Goal: Complete application form

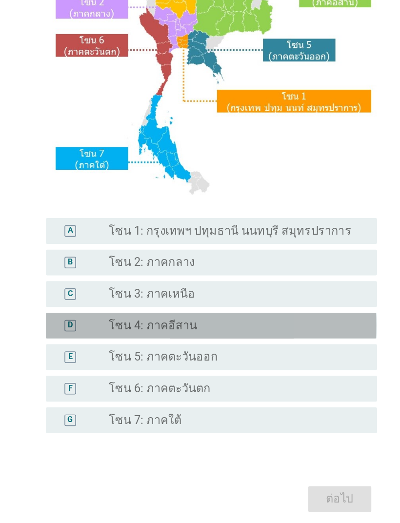
click at [230, 349] on div "radio_button_unchecked โซน 4: ภาคอีสาน" at bounding box center [213, 354] width 167 height 10
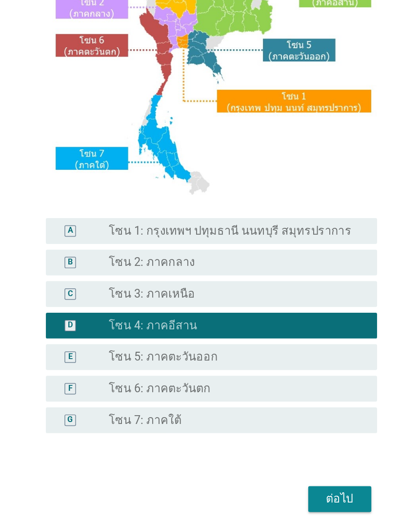
click at [274, 438] on div "ต่อไป" at bounding box center [287, 472] width 27 height 12
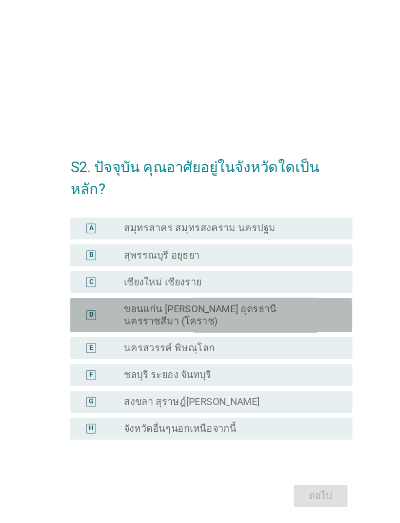
click at [242, 244] on label "ขอนแก่น [PERSON_NAME] อุดรธานี นครราชสีมา (โคราช)" at bounding box center [213, 252] width 167 height 20
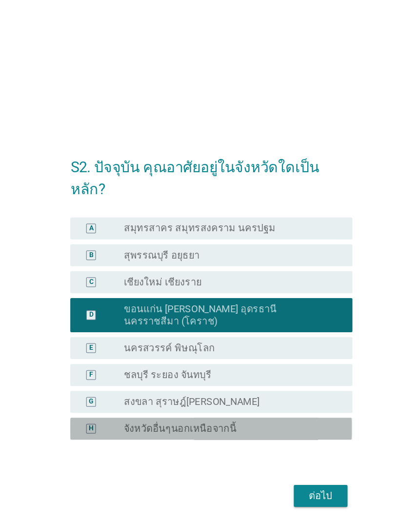
click at [240, 337] on div "radio_button_unchecked จังหวัดอื่นๆนอกเหนือจากนี้" at bounding box center [213, 342] width 167 height 10
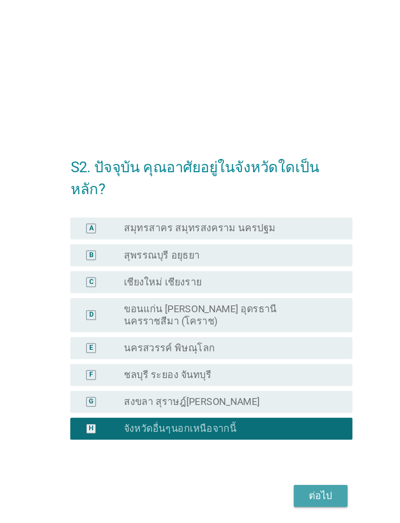
click at [274, 390] on div "ต่อไป" at bounding box center [287, 396] width 27 height 12
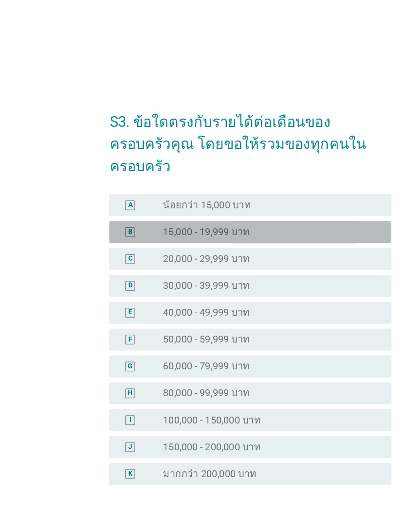
click at [278, 181] on div "B radio_button_unchecked 15,000 - 19,999 บาท" at bounding box center [199, 186] width 225 height 18
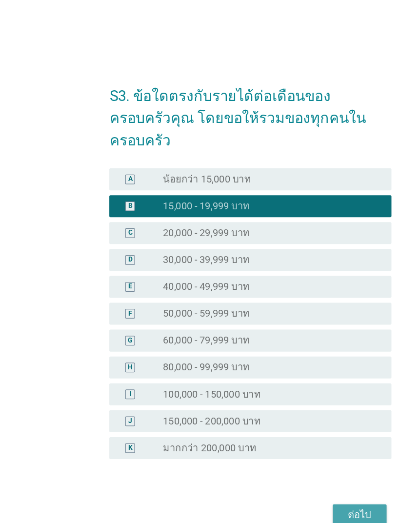
click at [290, 426] on div "ต่อไป" at bounding box center [287, 432] width 27 height 12
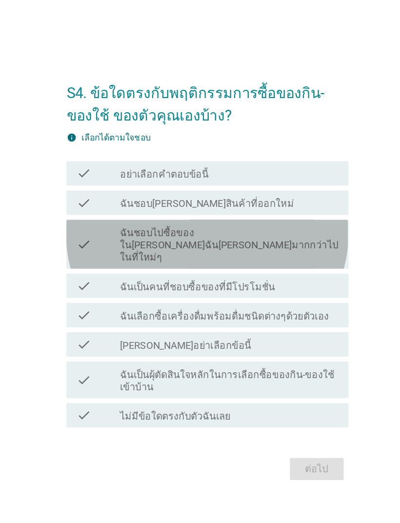
click at [263, 222] on label "ฉันชอบไปซื้อของใน[PERSON_NAME]ฉัน[PERSON_NAME]มากกว่าไปในที่ใหม่ๆ" at bounding box center [217, 236] width 175 height 29
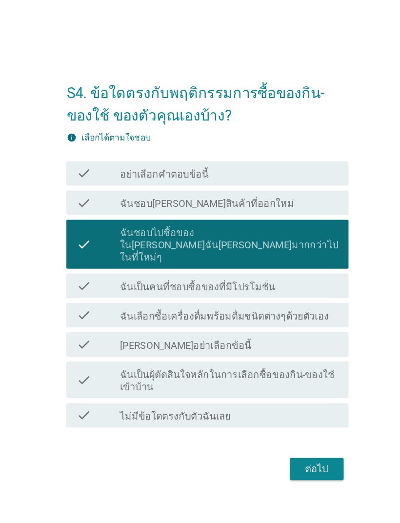
click at [274, 409] on div "ต่อไป" at bounding box center [287, 415] width 27 height 12
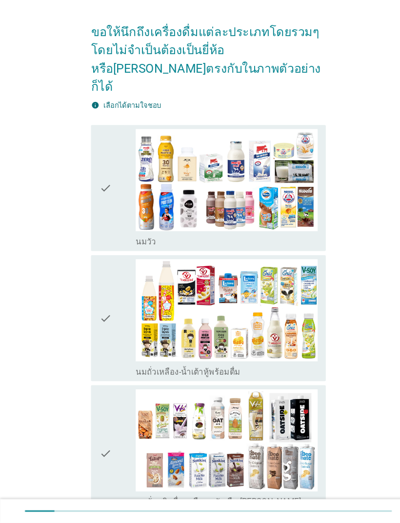
scroll to position [59, 0]
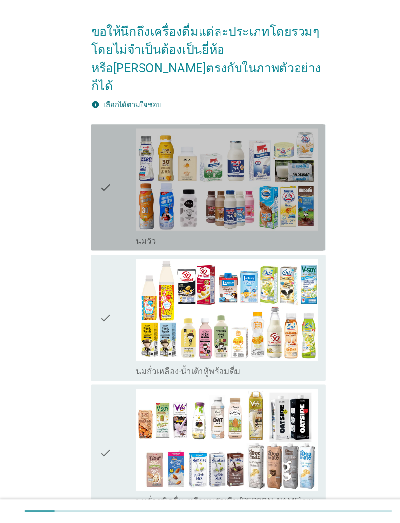
click at [280, 168] on img at bounding box center [217, 193] width 175 height 98
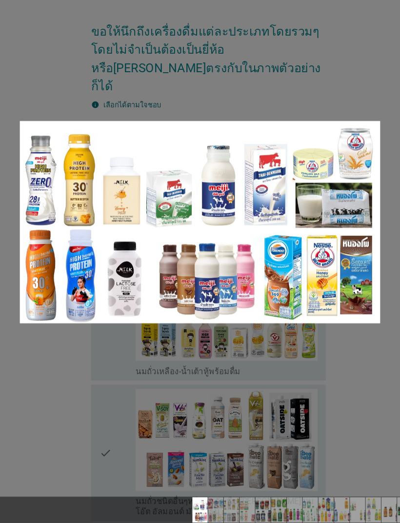
click at [50, 380] on div at bounding box center [200, 261] width 400 height 523
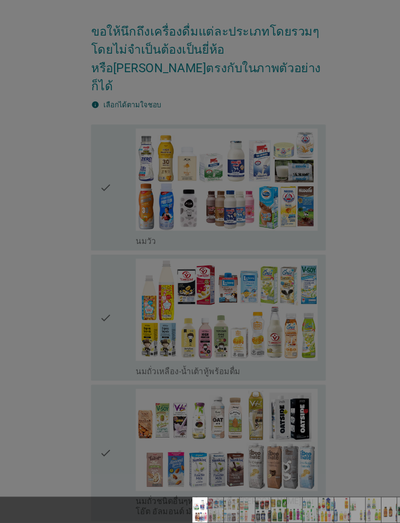
click at [217, 230] on div at bounding box center [200, 261] width 400 height 523
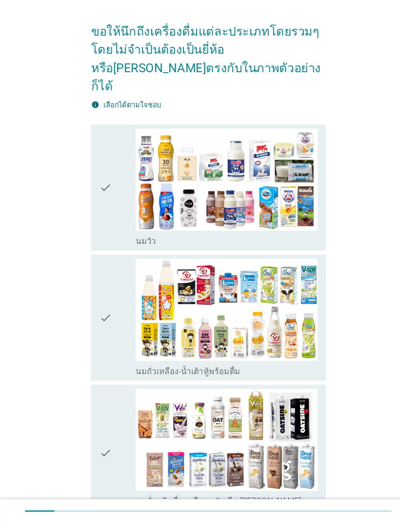
click at [107, 162] on div "check" at bounding box center [112, 200] width 35 height 113
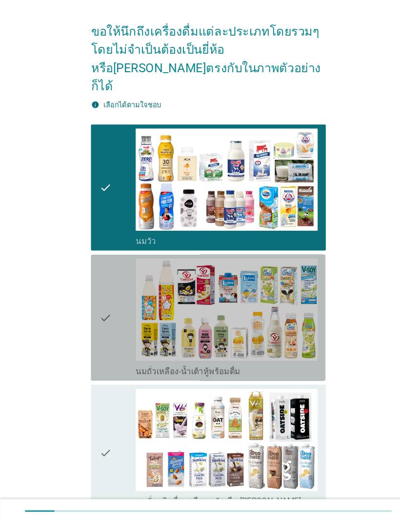
click at [112, 296] on div "check" at bounding box center [112, 325] width 35 height 113
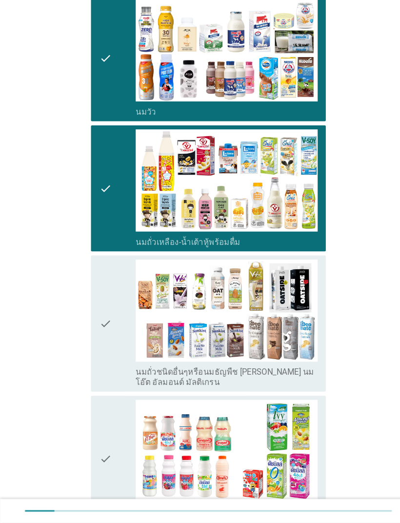
scroll to position [183, 0]
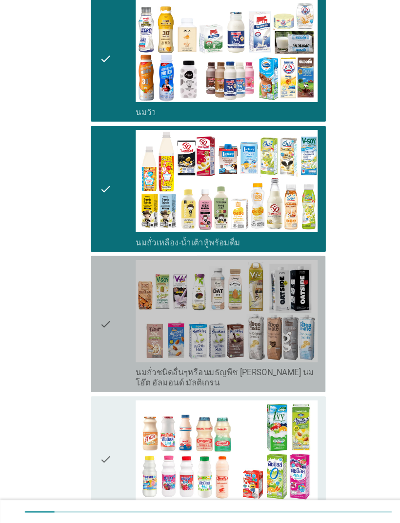
click at [100, 297] on icon "check" at bounding box center [101, 331] width 12 height 123
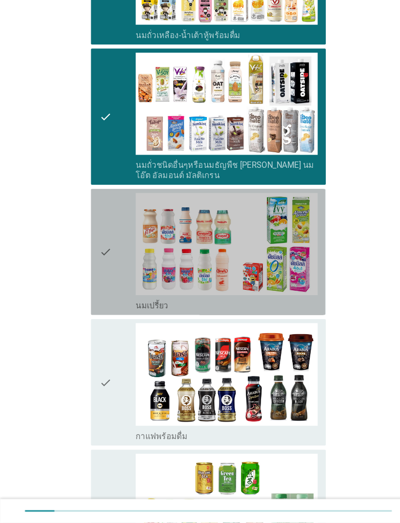
click at [112, 230] on div "check" at bounding box center [112, 262] width 35 height 113
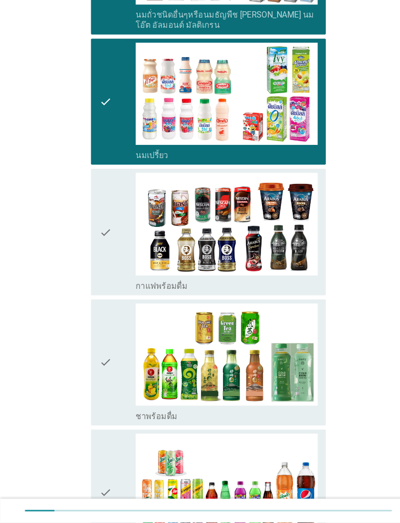
scroll to position [546, 0]
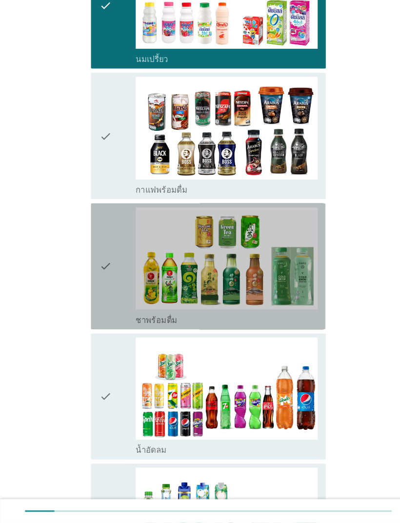
click at [109, 240] on div "check" at bounding box center [112, 276] width 35 height 113
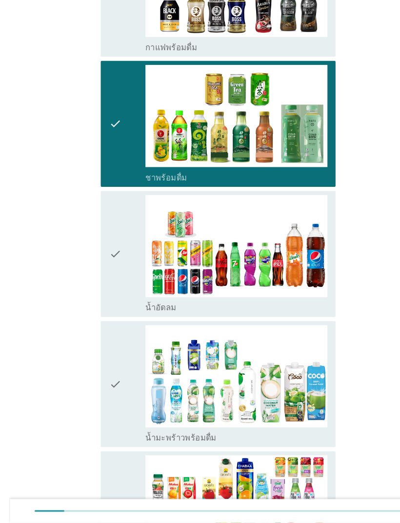
scroll to position [768, 0]
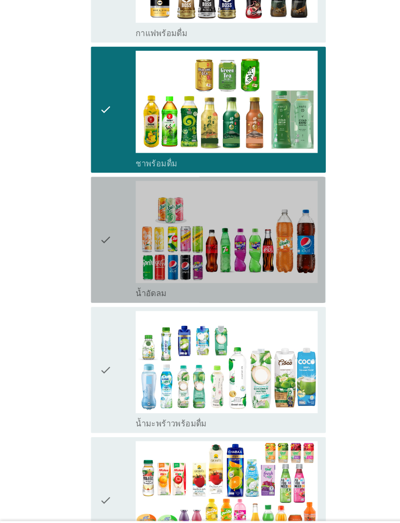
click at [115, 215] on div "check" at bounding box center [112, 230] width 35 height 113
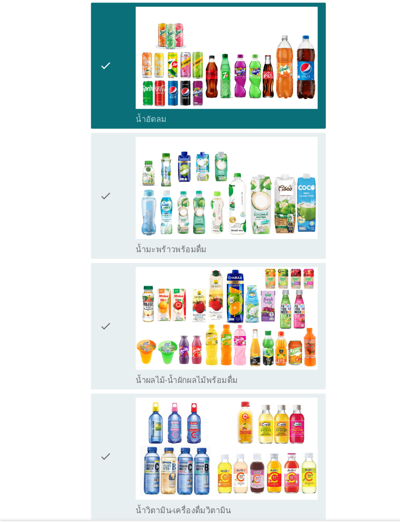
scroll to position [959, 0]
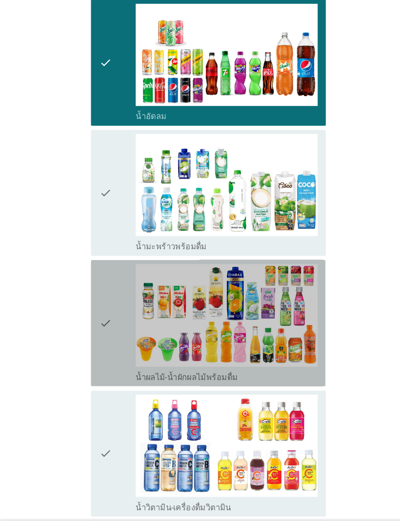
click at [97, 301] on icon "check" at bounding box center [101, 309] width 12 height 113
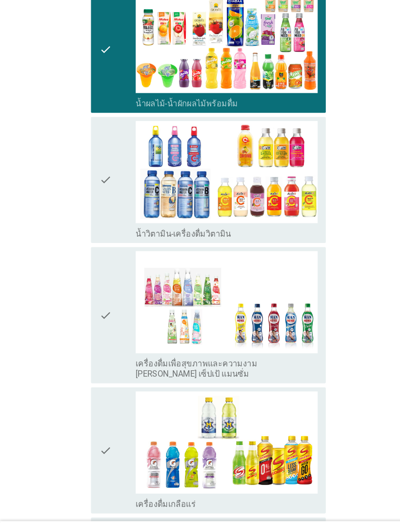
scroll to position [1224, 0]
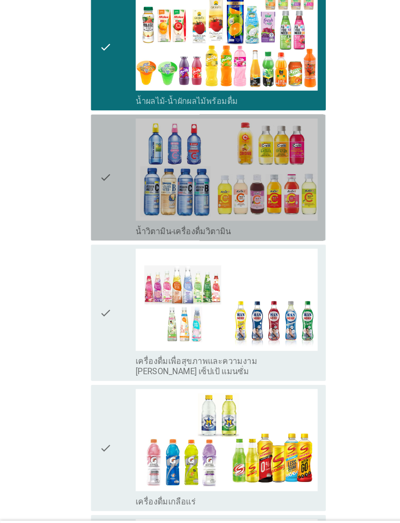
click at [104, 161] on icon "check" at bounding box center [101, 170] width 12 height 113
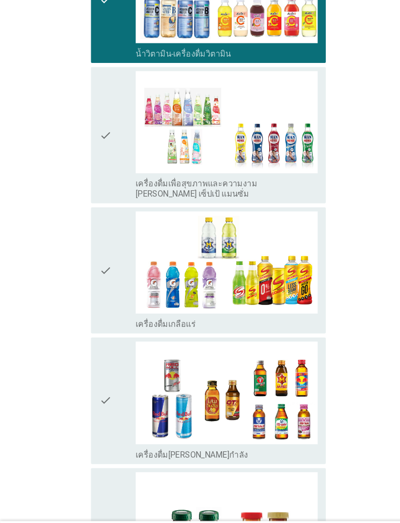
scroll to position [1395, 0]
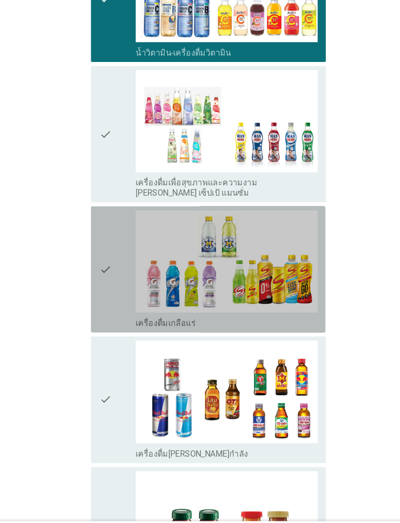
click at [103, 252] on icon "check" at bounding box center [101, 258] width 12 height 113
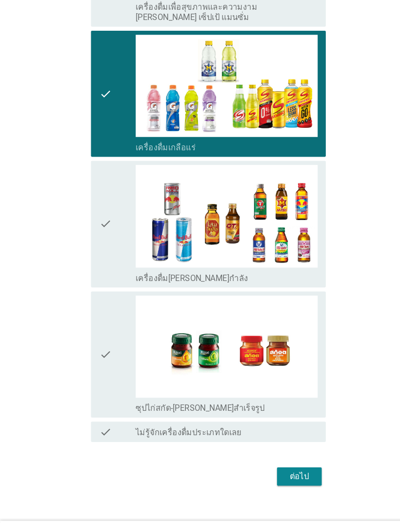
scroll to position [1564, 0]
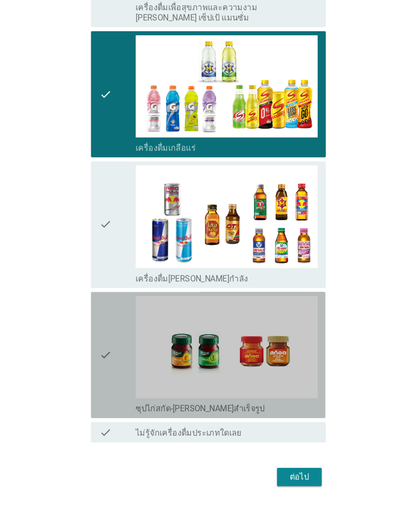
click at [106, 323] on icon "check" at bounding box center [101, 340] width 12 height 113
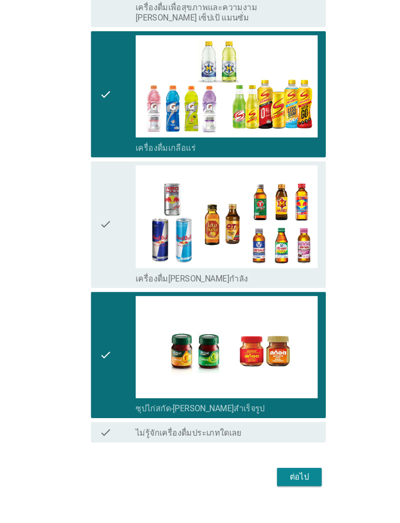
click at [284, 438] on div "ต่อไป" at bounding box center [287, 458] width 27 height 12
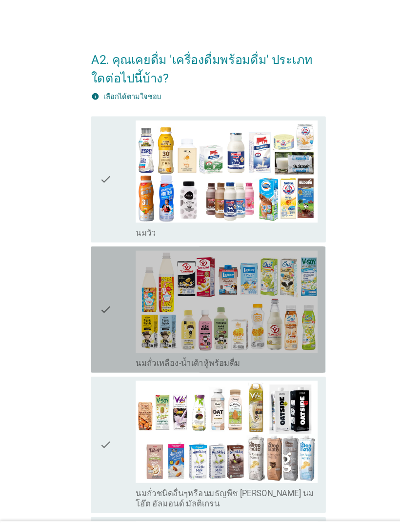
click at [101, 301] on icon "check" at bounding box center [101, 296] width 12 height 113
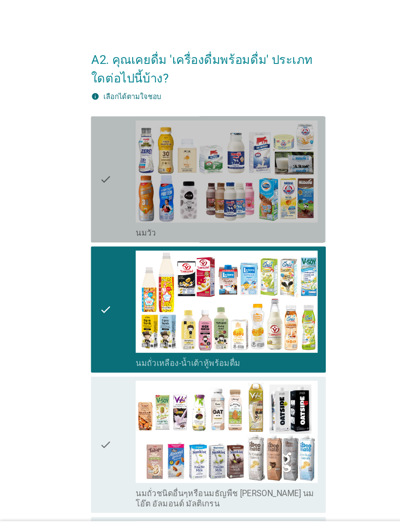
click at [103, 188] on icon "check" at bounding box center [101, 172] width 12 height 113
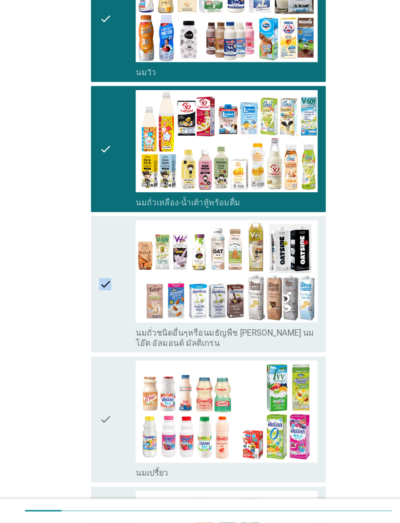
scroll to position [137, 0]
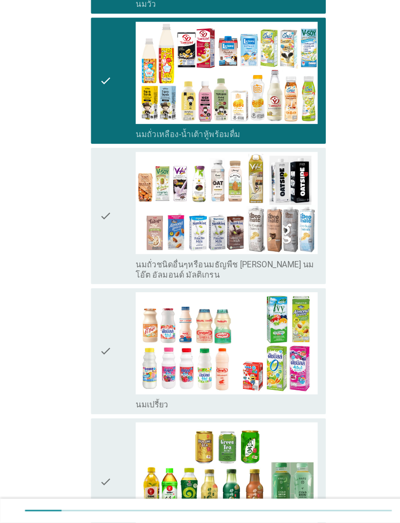
scroll to position [198, 0]
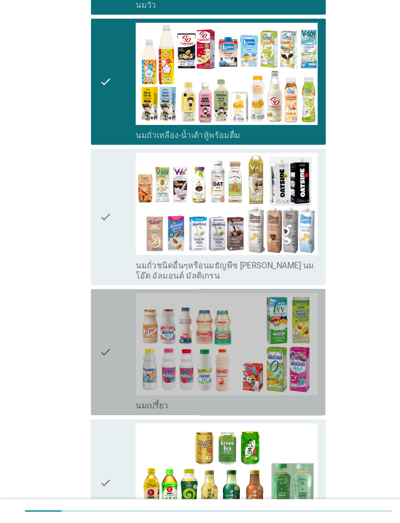
click at [100, 349] on icon "check" at bounding box center [101, 358] width 12 height 113
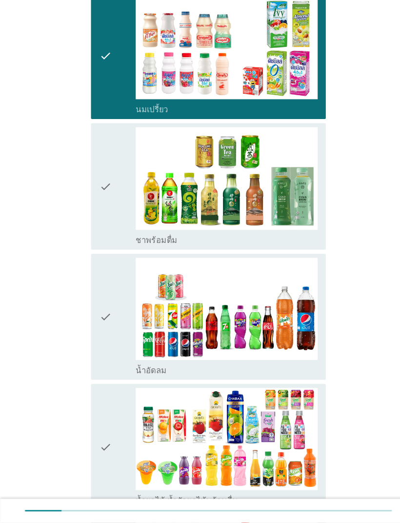
scroll to position [499, 0]
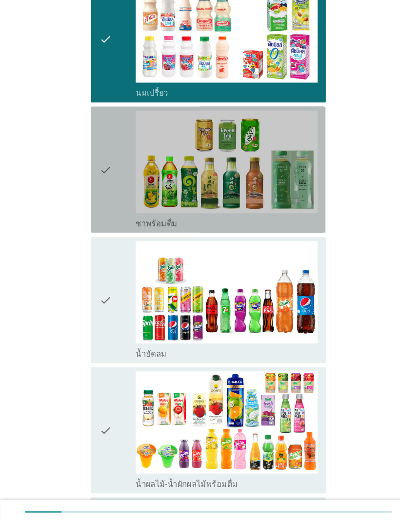
click at [110, 181] on div "check" at bounding box center [112, 182] width 35 height 113
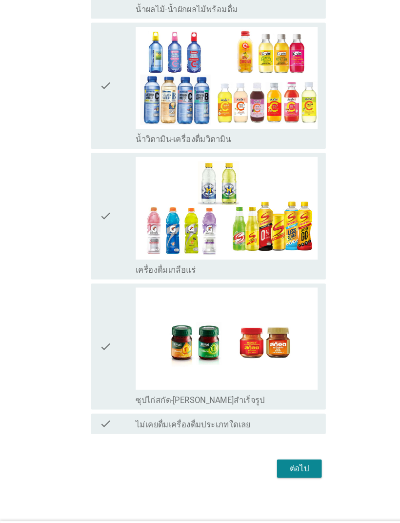
scroll to position [994, 0]
click at [287, 438] on div "ต่อไป" at bounding box center [287, 450] width 27 height 12
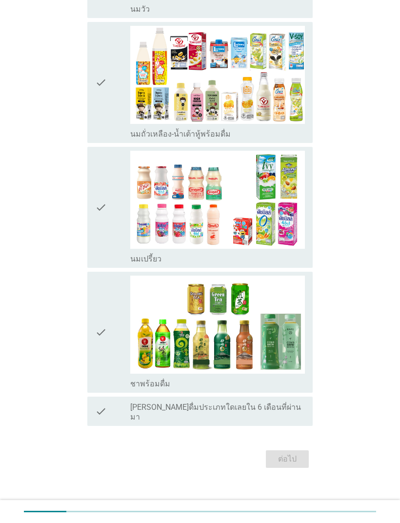
scroll to position [214, 0]
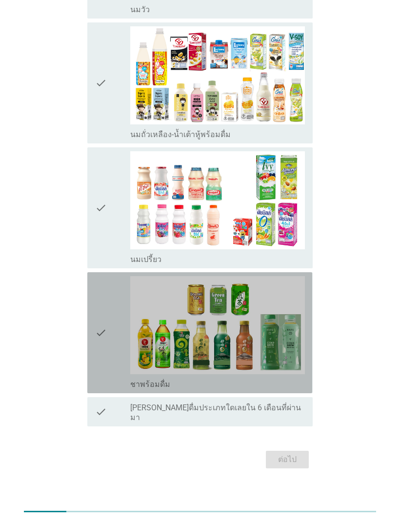
click at [110, 326] on div "check" at bounding box center [112, 332] width 35 height 113
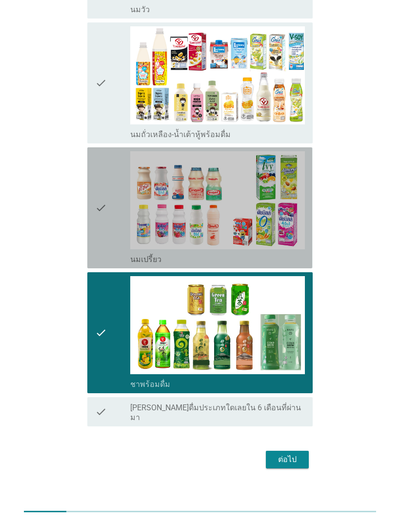
click at [103, 206] on icon "check" at bounding box center [101, 207] width 12 height 113
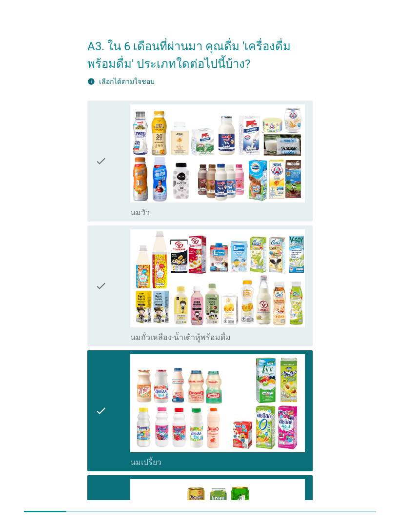
scroll to position [0, 0]
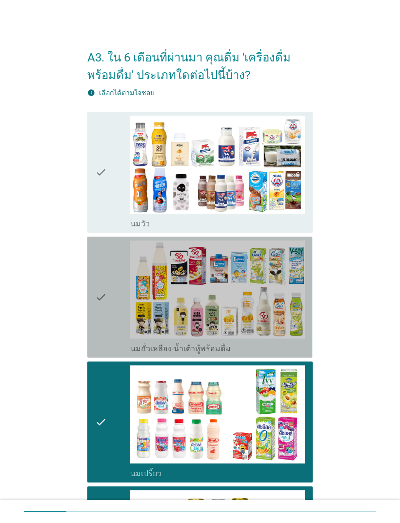
click at [110, 292] on div "check" at bounding box center [112, 296] width 35 height 113
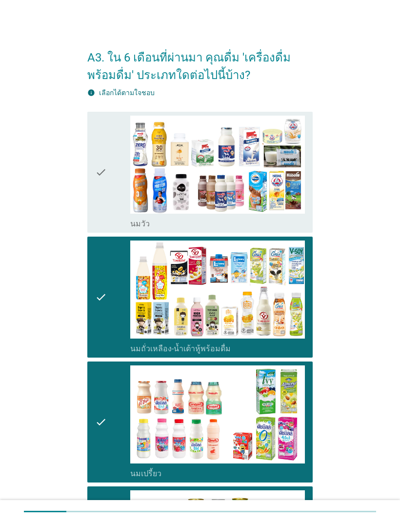
click at [104, 177] on icon "check" at bounding box center [101, 172] width 12 height 113
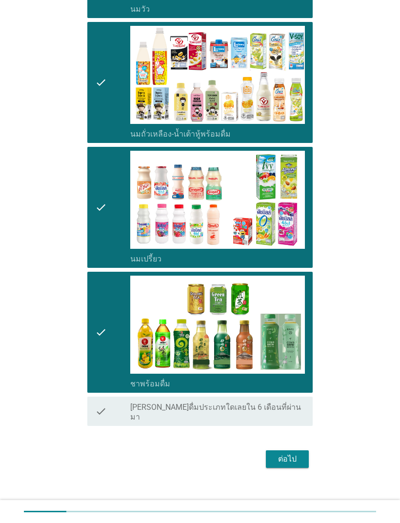
scroll to position [214, 0]
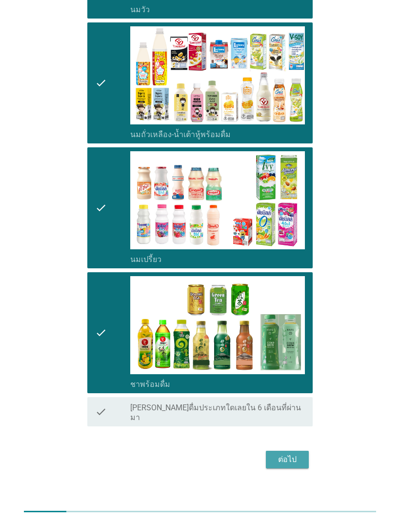
click at [295, 438] on div "ต่อไป" at bounding box center [287, 460] width 27 height 12
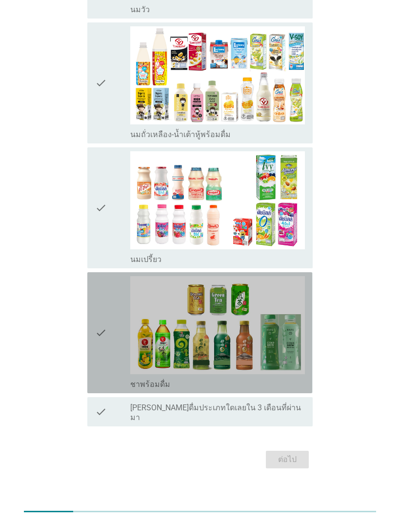
click at [103, 337] on icon "check" at bounding box center [101, 332] width 12 height 113
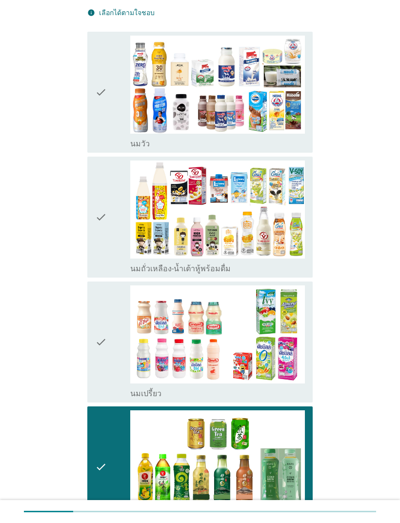
scroll to position [78, 0]
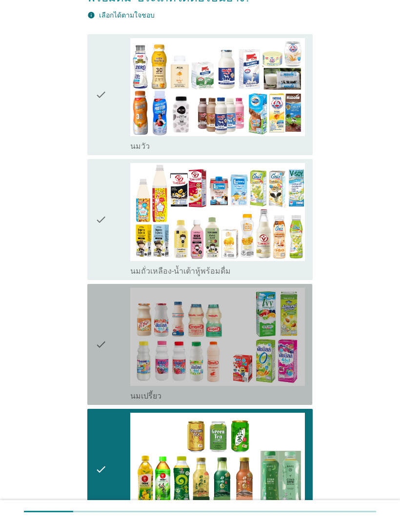
click at [103, 350] on icon "check" at bounding box center [101, 344] width 12 height 113
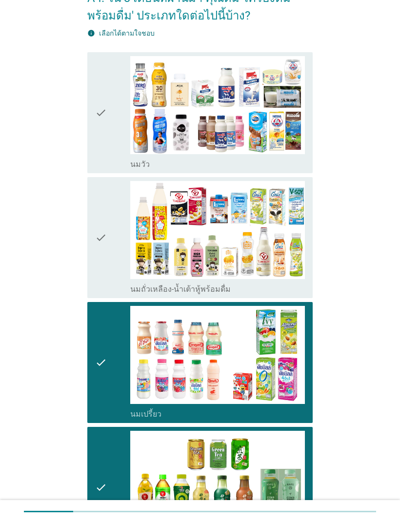
scroll to position [0, 0]
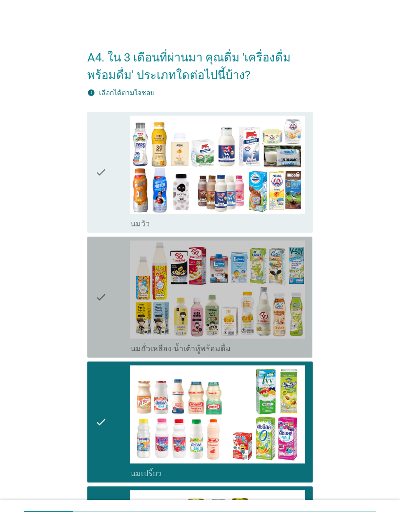
click at [98, 308] on icon "check" at bounding box center [101, 296] width 12 height 113
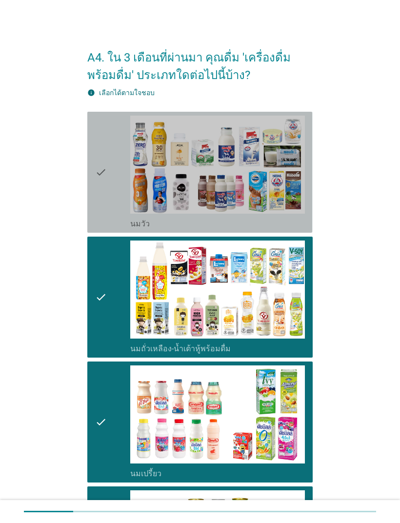
click at [108, 167] on div "check" at bounding box center [112, 172] width 35 height 113
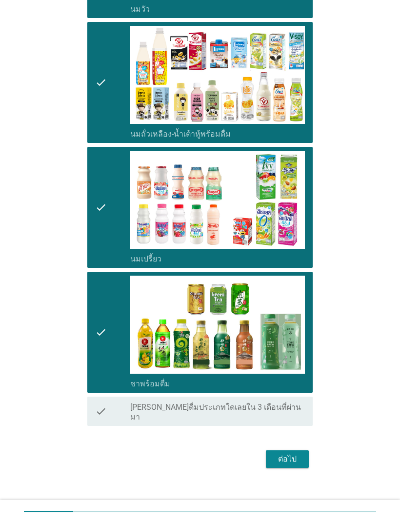
scroll to position [214, 0]
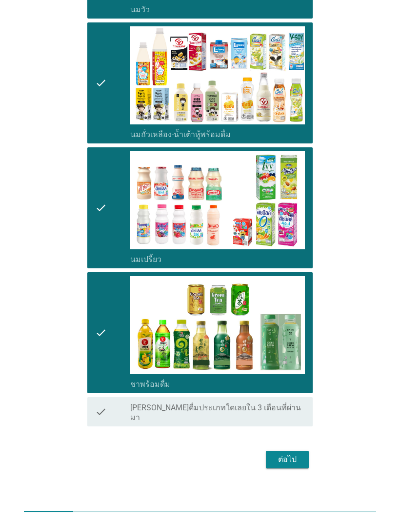
click at [296, 438] on div "ต่อไป" at bounding box center [287, 460] width 27 height 12
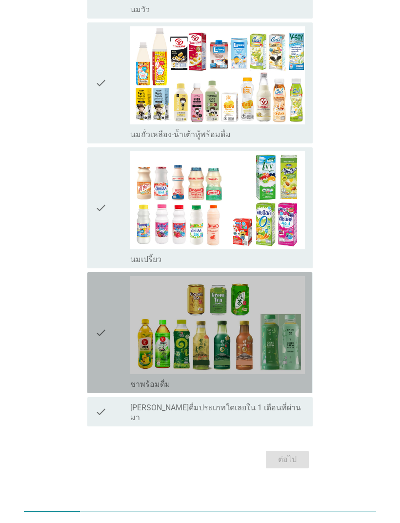
click at [110, 339] on div "check" at bounding box center [112, 332] width 35 height 113
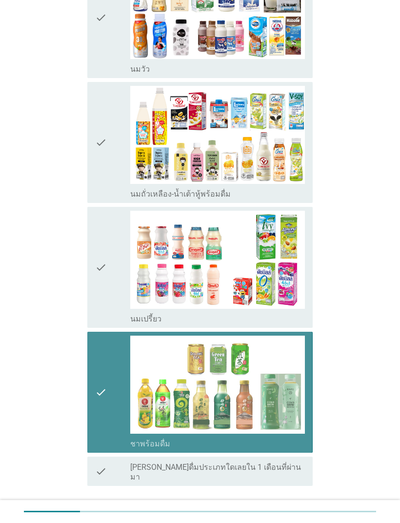
scroll to position [153, 0]
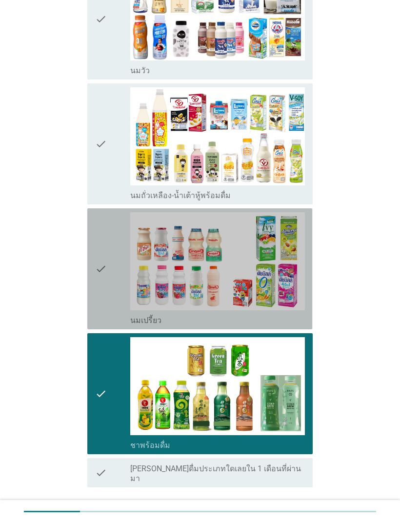
click at [109, 252] on div "check" at bounding box center [112, 268] width 35 height 113
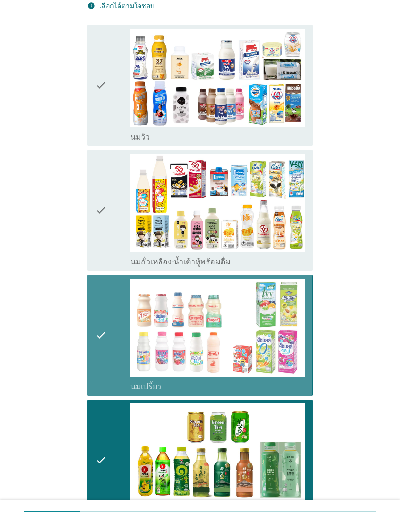
scroll to position [88, 0]
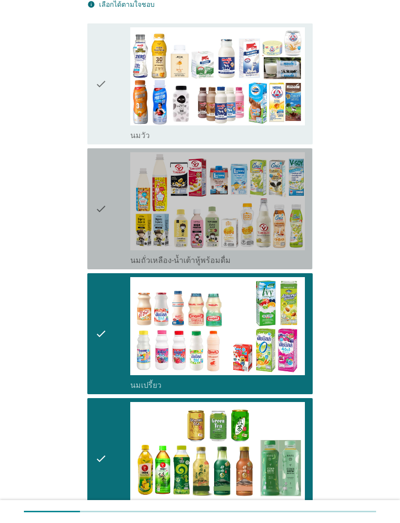
click at [107, 208] on icon "check" at bounding box center [101, 208] width 12 height 113
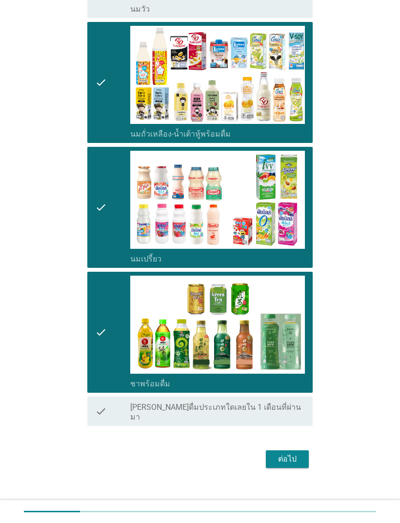
scroll to position [214, 0]
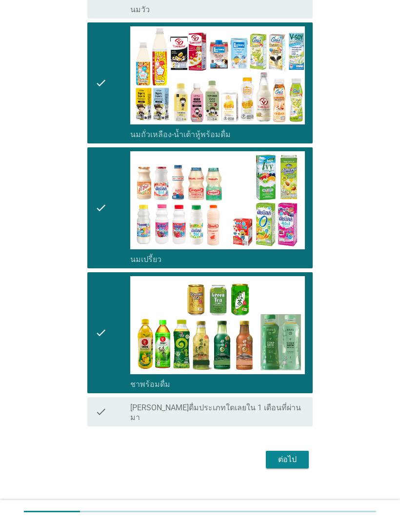
click at [296, 438] on div "ต่อไป" at bounding box center [287, 460] width 27 height 12
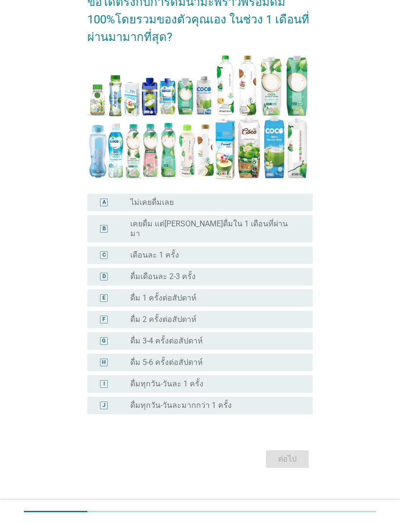
scroll to position [108, 0]
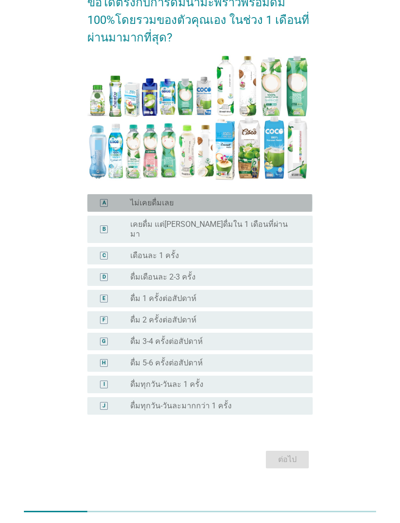
click at [270, 203] on div "radio_button_unchecked ไม่เคยดื่มเลย" at bounding box center [213, 203] width 167 height 10
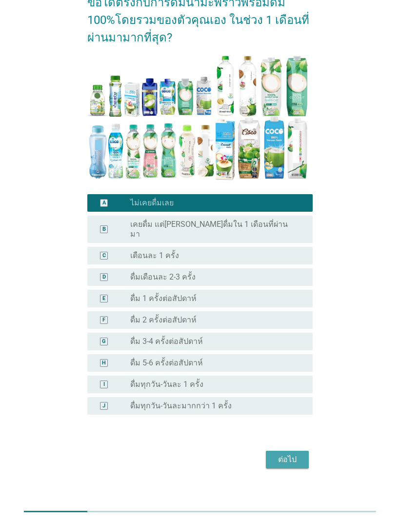
click at [298, 438] on div "ต่อไป" at bounding box center [287, 460] width 27 height 12
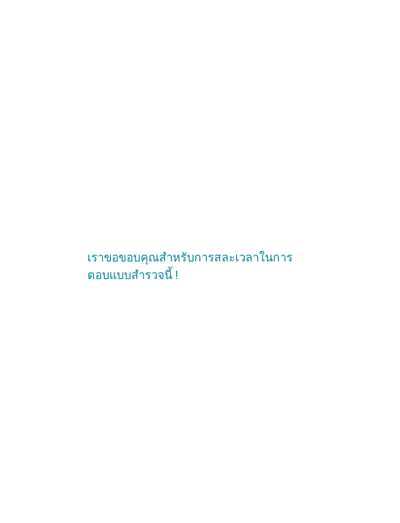
scroll to position [0, 0]
